Goal: Task Accomplishment & Management: Use online tool/utility

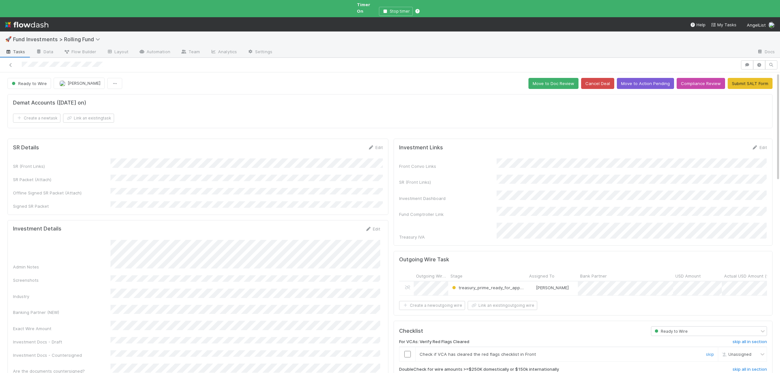
click at [409, 351] on input "checkbox" at bounding box center [407, 354] width 7 height 7
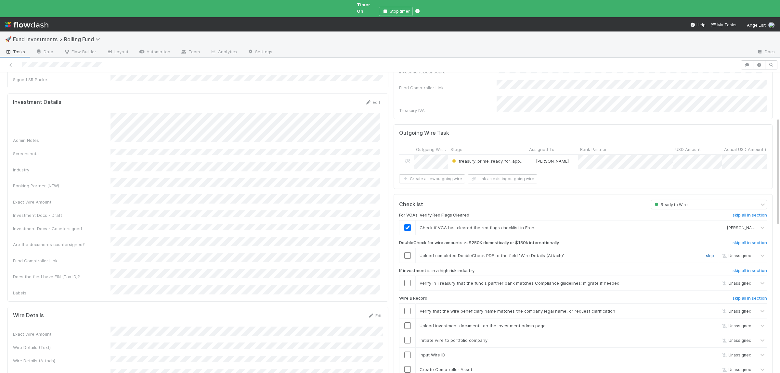
click at [708, 253] on link "skip" at bounding box center [710, 255] width 8 height 5
click at [707, 281] on link "skip" at bounding box center [710, 283] width 8 height 5
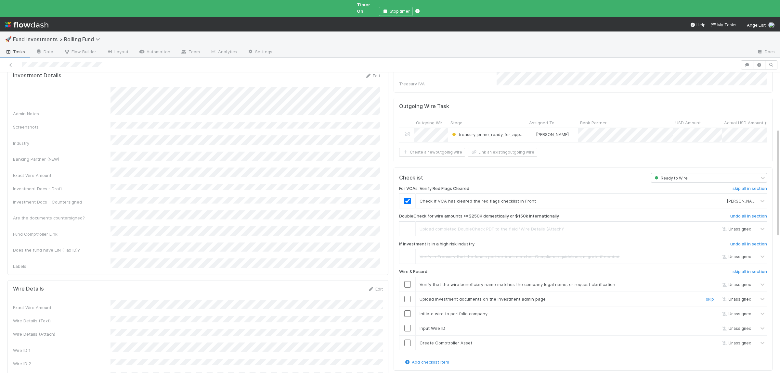
scroll to position [158, 0]
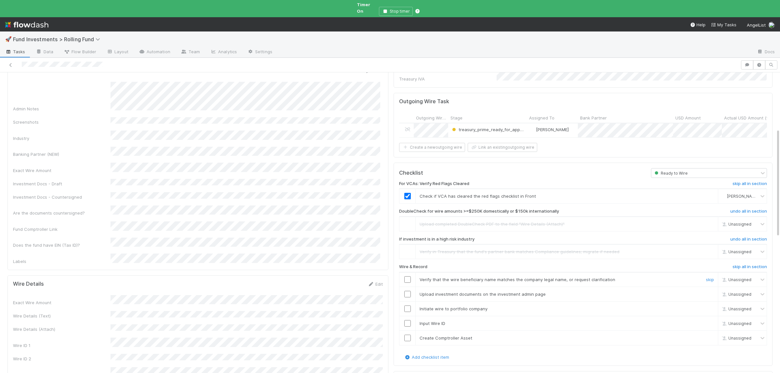
drag, startPoint x: 407, startPoint y: 265, endPoint x: 408, endPoint y: 268, distance: 3.3
click at [408, 273] on td at bounding box center [407, 280] width 16 height 15
click at [408, 277] on input "checkbox" at bounding box center [407, 280] width 7 height 7
click at [409, 291] on input "checkbox" at bounding box center [407, 294] width 7 height 7
click at [408, 306] on input "checkbox" at bounding box center [407, 309] width 7 height 7
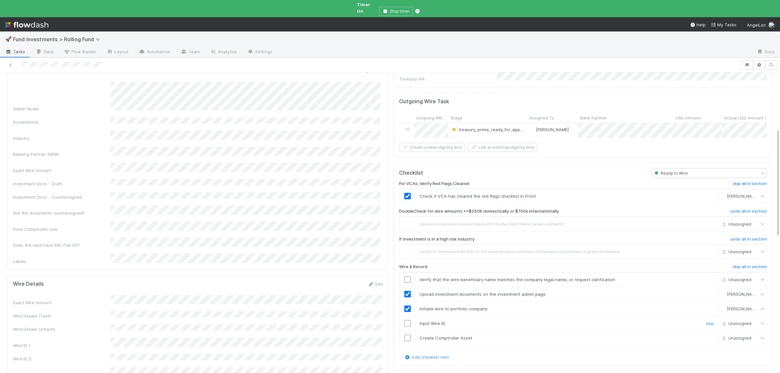
click at [407, 321] on input "checkbox" at bounding box center [407, 324] width 7 height 7
click at [406, 335] on input "checkbox" at bounding box center [407, 338] width 7 height 7
click at [408, 277] on input "checkbox" at bounding box center [407, 280] width 7 height 7
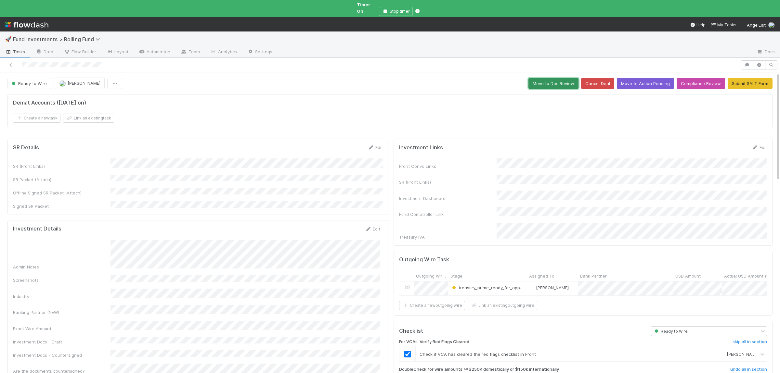
click at [546, 79] on button "Move to Doc Review" at bounding box center [554, 83] width 50 height 11
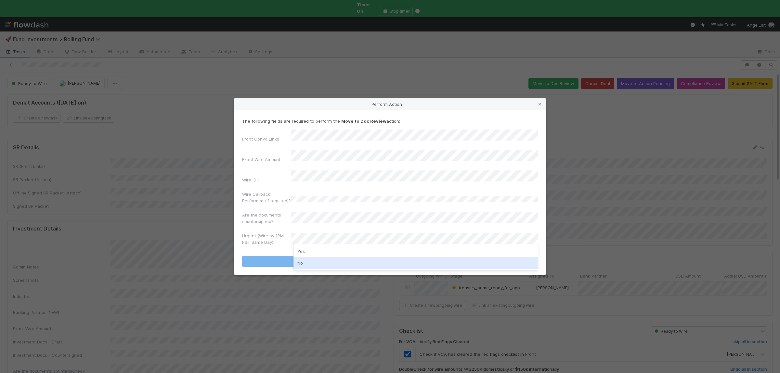
click at [315, 263] on div "No" at bounding box center [416, 263] width 244 height 12
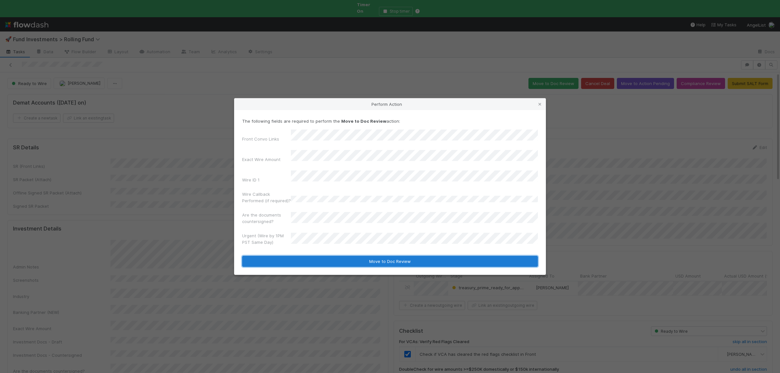
click at [317, 257] on button "Move to Doc Review" at bounding box center [390, 261] width 296 height 11
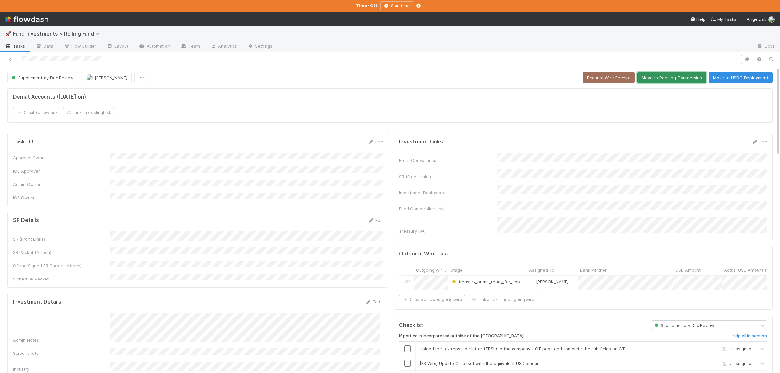
click at [681, 80] on button "Move to Pending Countersigs" at bounding box center [671, 77] width 69 height 11
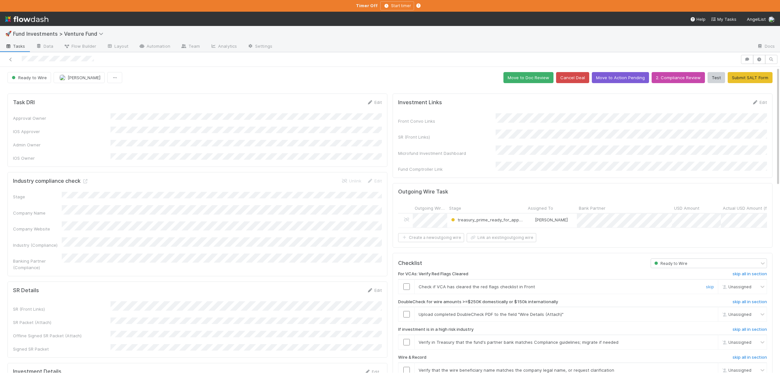
click at [405, 284] on input "checkbox" at bounding box center [406, 287] width 7 height 7
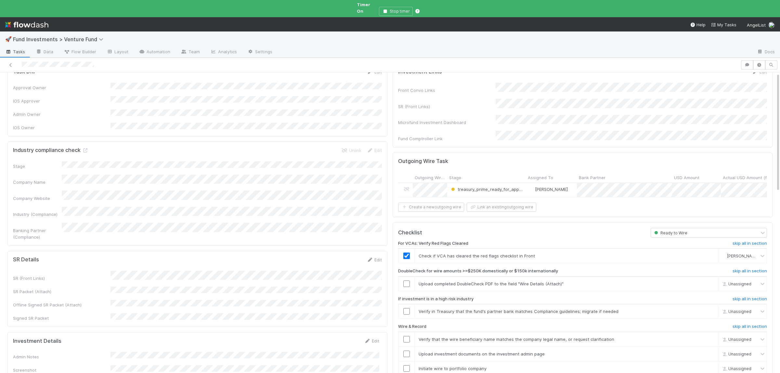
scroll to position [95, 0]
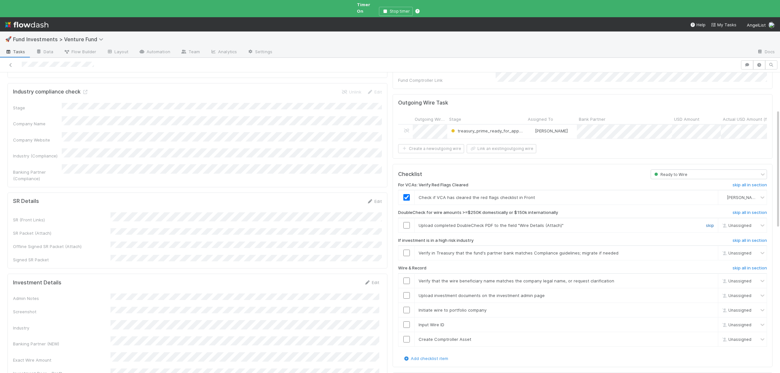
click at [707, 223] on link "skip" at bounding box center [710, 225] width 8 height 5
click at [709, 251] on link "skip" at bounding box center [710, 253] width 8 height 5
drag, startPoint x: 409, startPoint y: 272, endPoint x: 406, endPoint y: 292, distance: 19.8
click at [409, 278] on input "checkbox" at bounding box center [406, 281] width 7 height 7
click at [406, 293] on input "checkbox" at bounding box center [406, 296] width 7 height 7
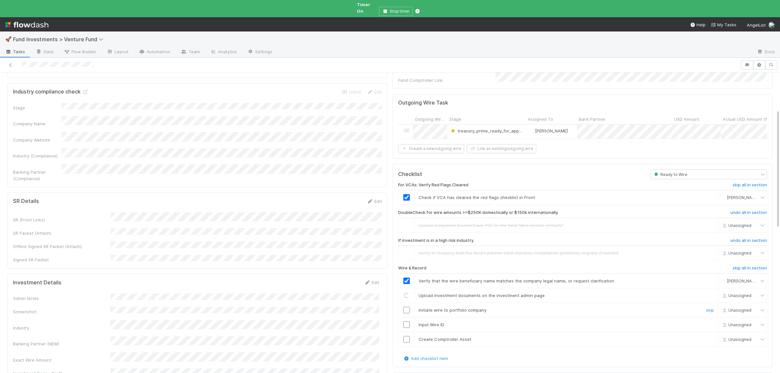
click at [407, 307] on input "checkbox" at bounding box center [406, 310] width 7 height 7
click at [407, 322] on input "checkbox" at bounding box center [406, 325] width 7 height 7
click at [405, 336] on input "checkbox" at bounding box center [406, 339] width 7 height 7
checkbox input "true"
click at [407, 307] on input "checkbox" at bounding box center [406, 310] width 7 height 7
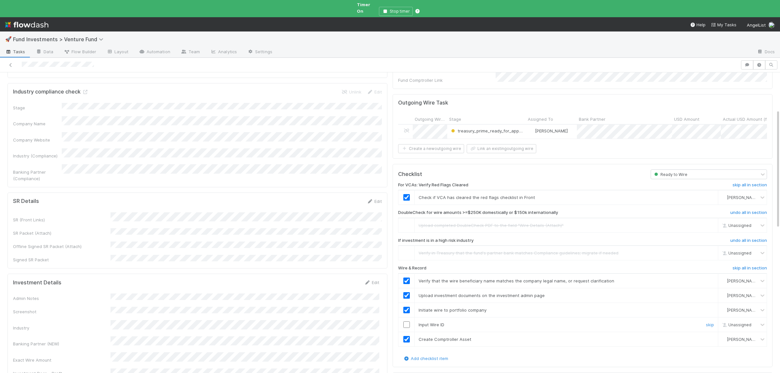
click at [406, 322] on input "checkbox" at bounding box center [406, 325] width 7 height 7
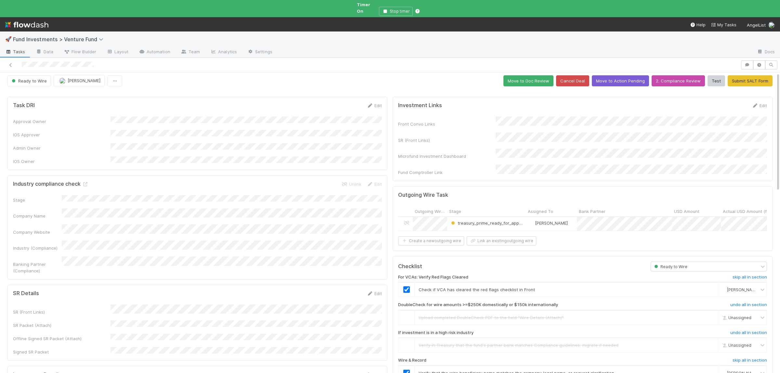
scroll to position [0, 0]
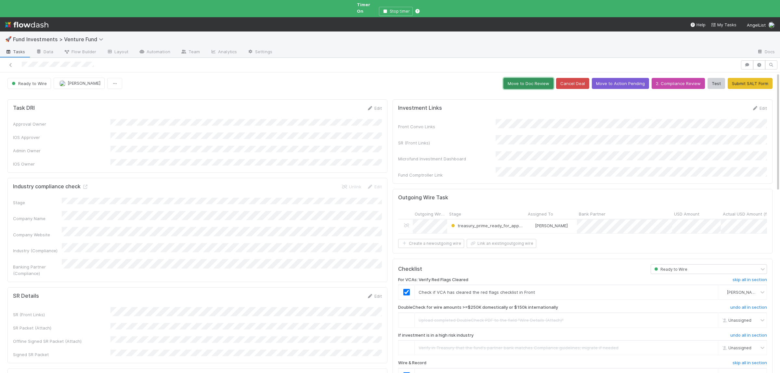
click at [532, 81] on button "Move to Doc Review" at bounding box center [529, 83] width 50 height 11
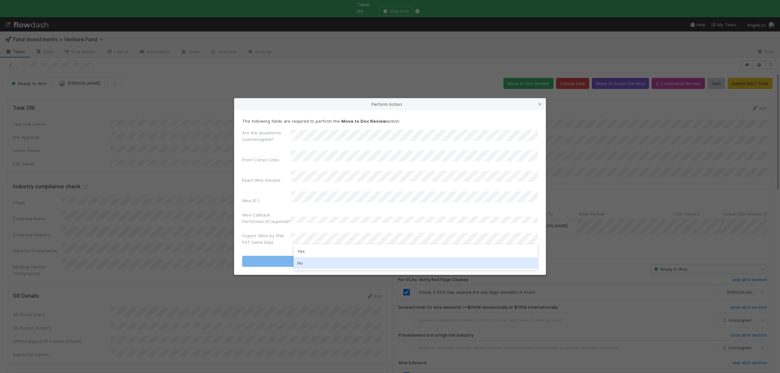
click at [312, 265] on div "No" at bounding box center [416, 263] width 244 height 12
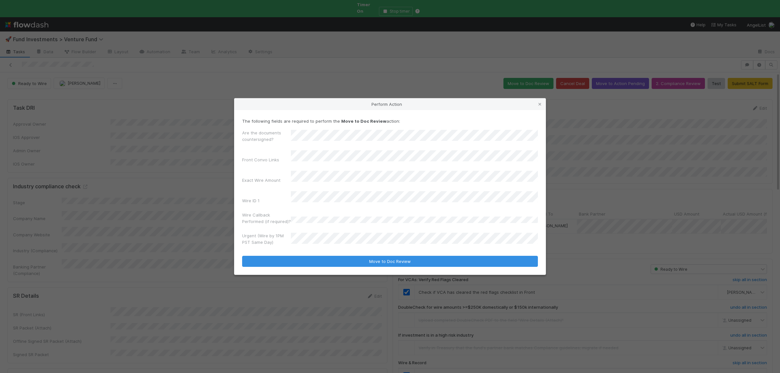
click at [317, 151] on div "Are the documents countersigned? Front Convo Links Exact Wire Amount Wire ID 1 …" at bounding box center [390, 189] width 296 height 119
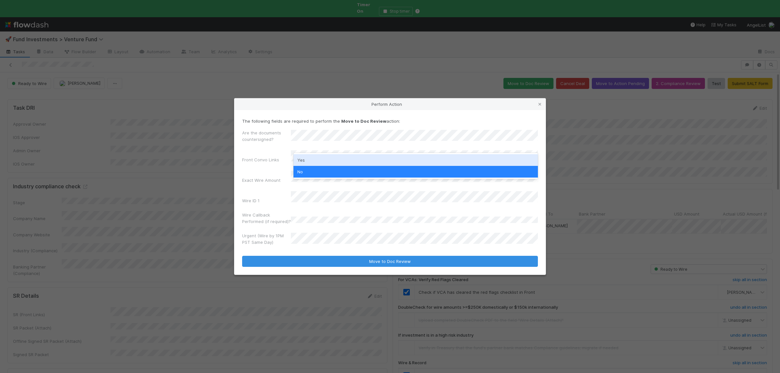
click at [316, 161] on div "Yes" at bounding box center [416, 160] width 244 height 12
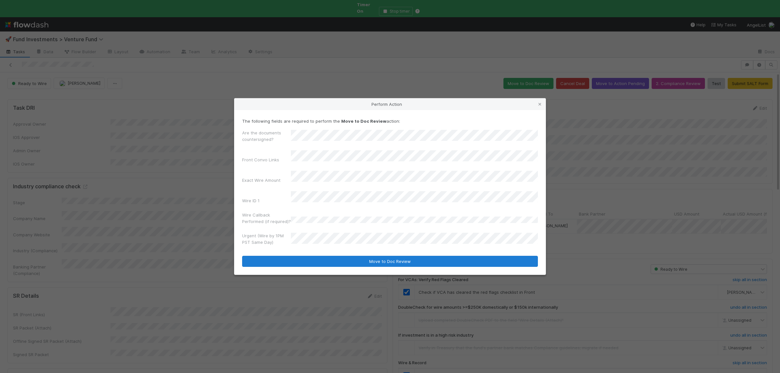
click at [315, 250] on form "The following fields are required to perform the Move to Doc Review action: Are…" at bounding box center [390, 192] width 296 height 149
click at [315, 256] on button "Move to Doc Review" at bounding box center [390, 261] width 296 height 11
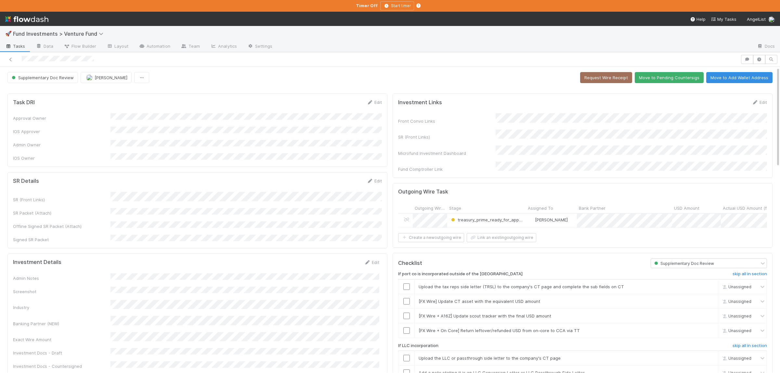
click at [679, 80] on button "Move to Pending Countersigs" at bounding box center [669, 77] width 69 height 11
click at [665, 77] on div "Supplementary Doc Review Manav Mehta Request Wire Receipt Move to Pending Count…" at bounding box center [389, 77] width 765 height 11
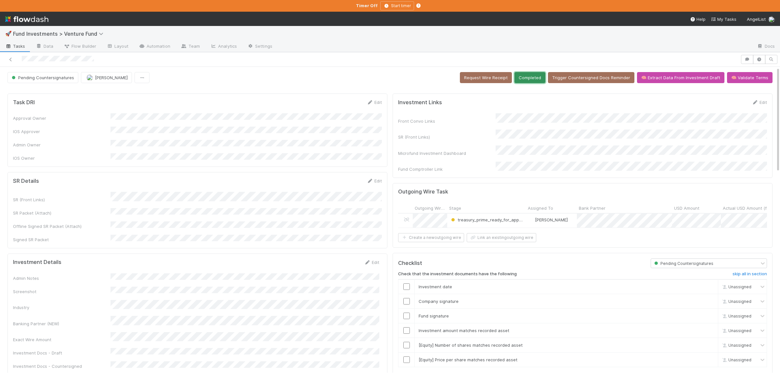
click at [533, 79] on button "Completed" at bounding box center [530, 77] width 31 height 11
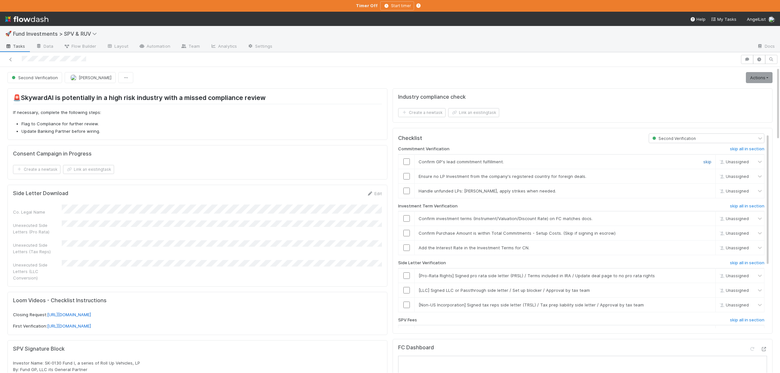
click at [706, 162] on link "skip" at bounding box center [707, 161] width 8 height 5
click at [408, 177] on input "checkbox" at bounding box center [406, 176] width 7 height 7
click at [709, 193] on link "skip" at bounding box center [707, 191] width 8 height 5
click at [405, 221] on input "checkbox" at bounding box center [406, 219] width 7 height 7
click at [407, 237] on input "checkbox" at bounding box center [406, 233] width 7 height 7
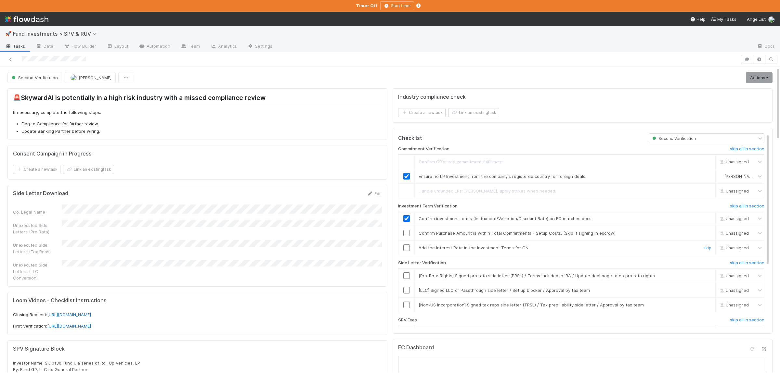
click at [707, 249] on link "skip" at bounding box center [707, 247] width 8 height 5
checkbox input "true"
click at [748, 263] on h6 "skip all in section" at bounding box center [747, 263] width 34 height 5
click at [748, 264] on h6 "skip all in section" at bounding box center [747, 263] width 34 height 5
click at [406, 235] on input "checkbox" at bounding box center [406, 233] width 7 height 7
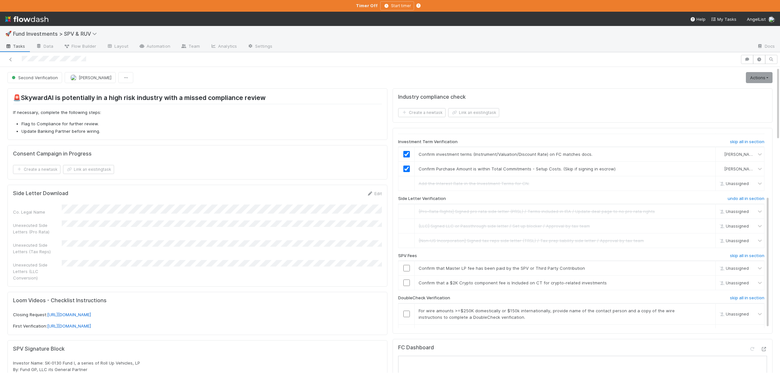
scroll to position [92, 0]
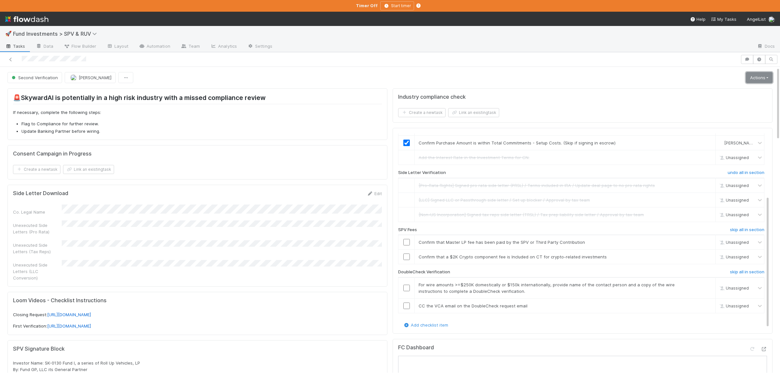
click at [752, 79] on link "Actions" at bounding box center [759, 77] width 27 height 11
click at [738, 91] on button "Move to Ready to Sign" at bounding box center [729, 91] width 90 height 9
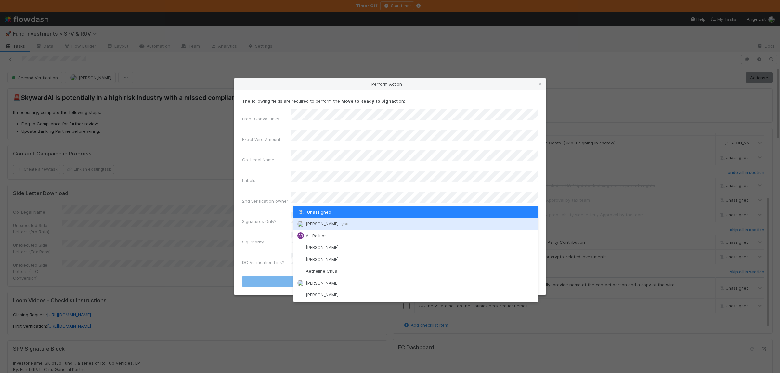
click at [313, 219] on div "Susan Tang you" at bounding box center [416, 224] width 244 height 12
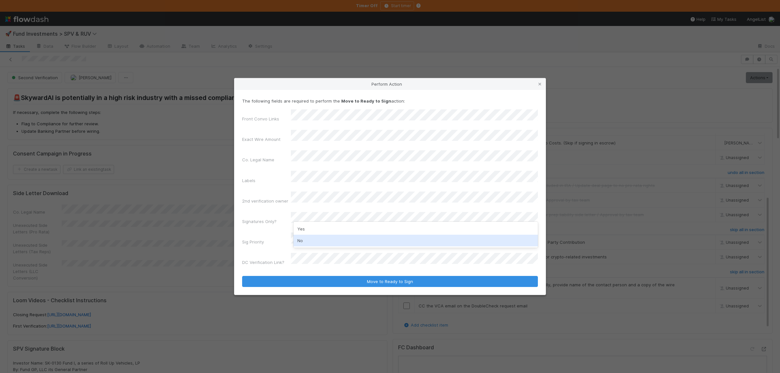
click at [312, 237] on div "No" at bounding box center [416, 241] width 244 height 12
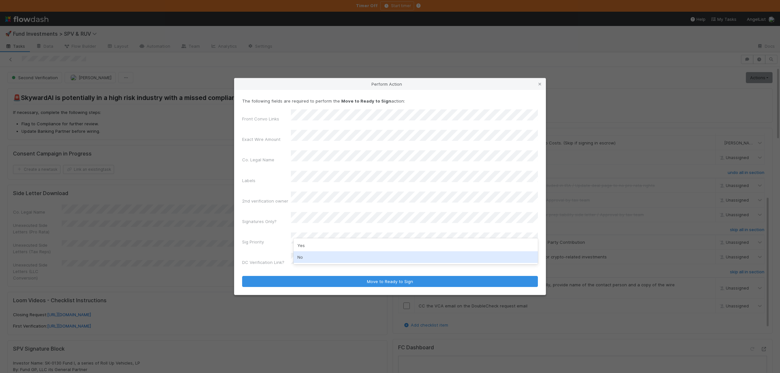
click at [311, 255] on div "No" at bounding box center [416, 258] width 244 height 12
click at [242, 276] on button "Move to Ready to Sign" at bounding box center [390, 281] width 296 height 11
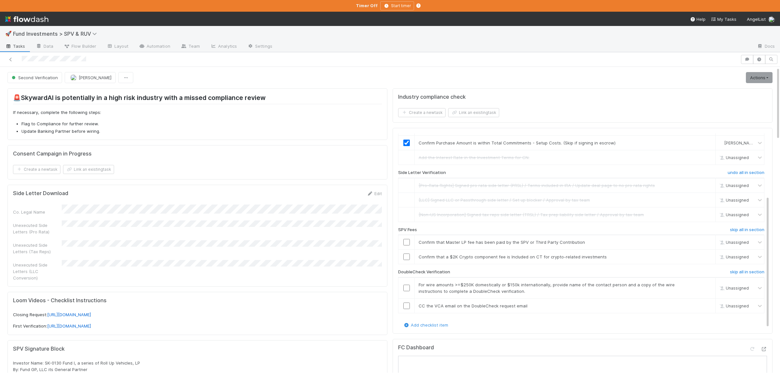
scroll to position [0, 0]
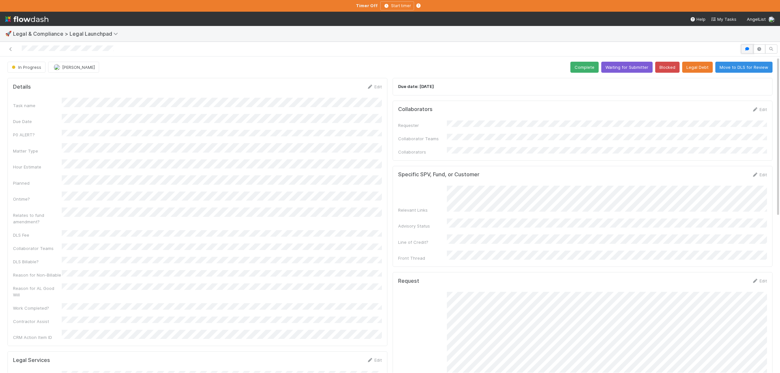
click at [746, 48] on icon "button" at bounding box center [747, 49] width 7 height 4
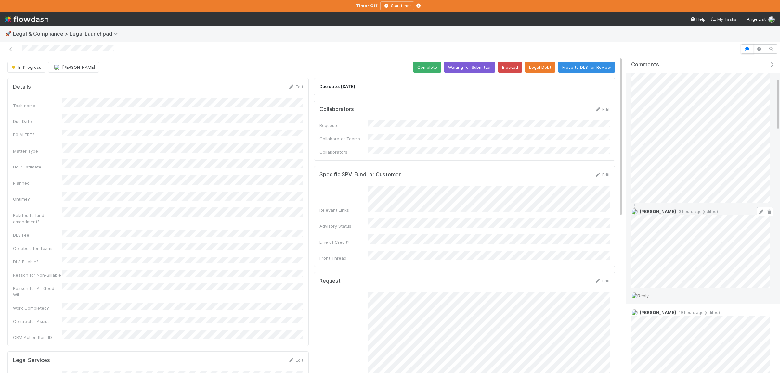
scroll to position [158, 0]
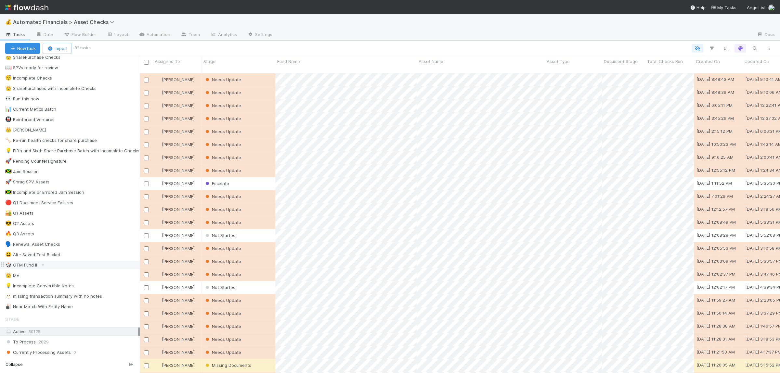
scroll to position [95, 0]
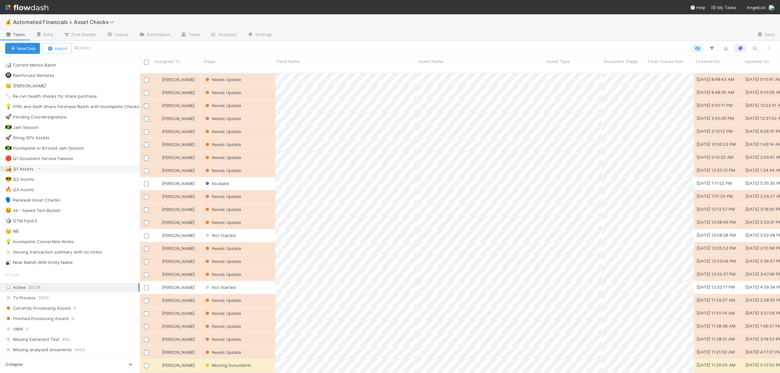
click at [52, 173] on div "🏜️ Q1 Assets" at bounding box center [72, 169] width 135 height 8
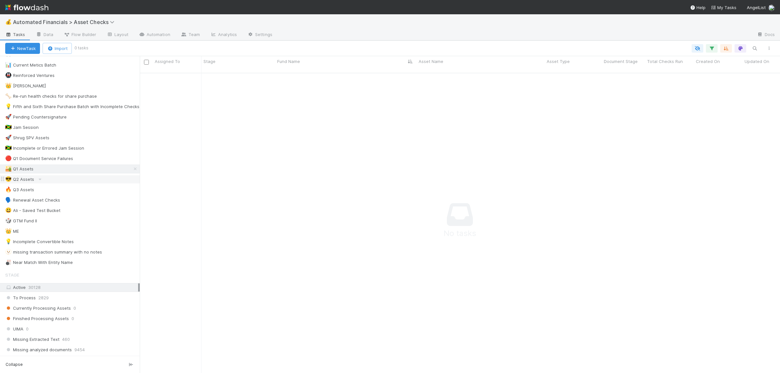
scroll to position [306, 640]
click at [76, 182] on div "😎 Q2 Assets" at bounding box center [72, 180] width 135 height 8
click at [74, 193] on div "🔥 Q3 Assets" at bounding box center [72, 190] width 135 height 8
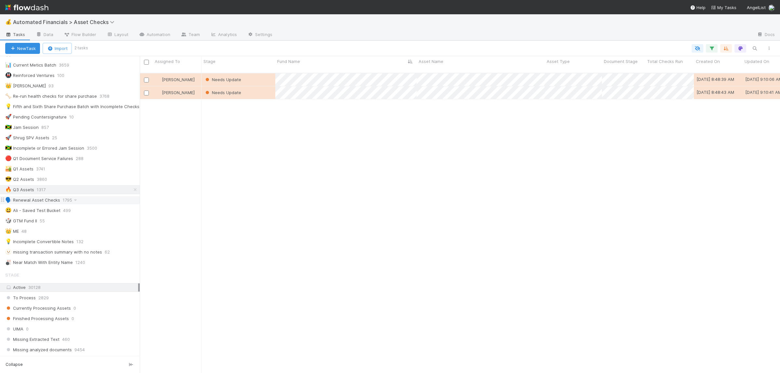
scroll to position [306, 640]
click at [76, 203] on icon at bounding box center [75, 200] width 7 height 4
click at [65, 203] on div "View Settings Default for everyone Rename this view Delete this view" at bounding box center [390, 186] width 780 height 373
click at [56, 203] on div "🗣️ Renewal Asset Checks" at bounding box center [32, 200] width 55 height 8
